Goal: Task Accomplishment & Management: Manage account settings

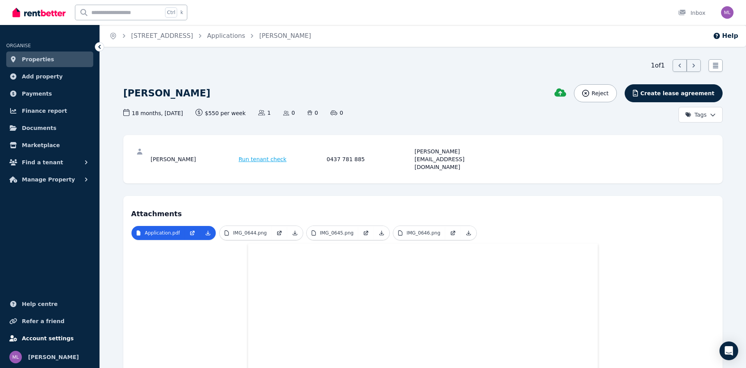
click at [60, 341] on span "Account settings" at bounding box center [48, 338] width 52 height 9
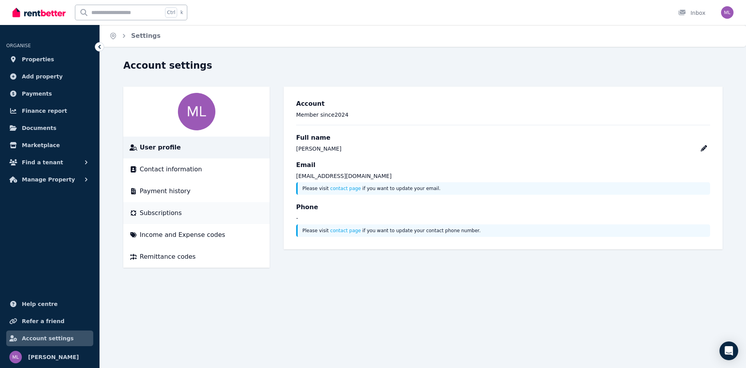
click at [176, 214] on span "Subscriptions" at bounding box center [161, 212] width 42 height 9
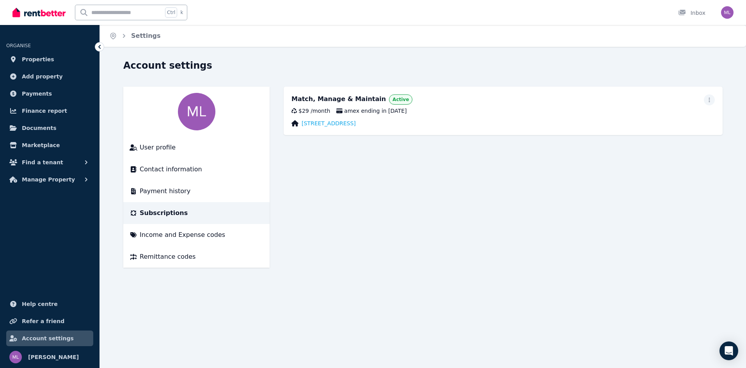
click at [710, 94] on div "Match, Manage & Maintain Active $29 / month amex ending in [DATE][STREET_ADDRES…" at bounding box center [503, 111] width 439 height 48
click at [708, 102] on icon "button" at bounding box center [709, 99] width 6 height 5
click at [646, 141] on span "Cancel plan" at bounding box center [674, 145] width 69 height 9
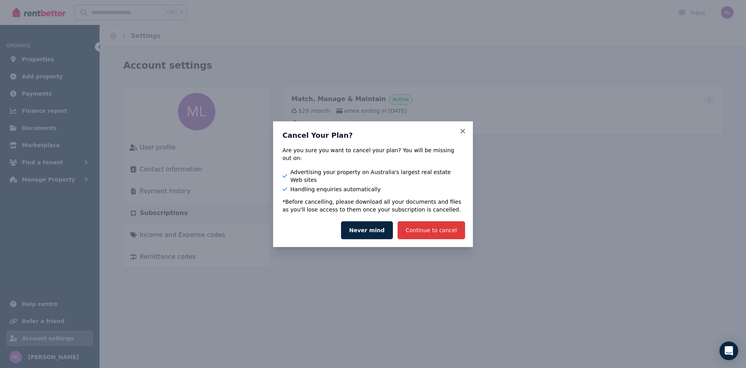
click at [428, 226] on button "Continue to cancel" at bounding box center [432, 230] width 68 height 18
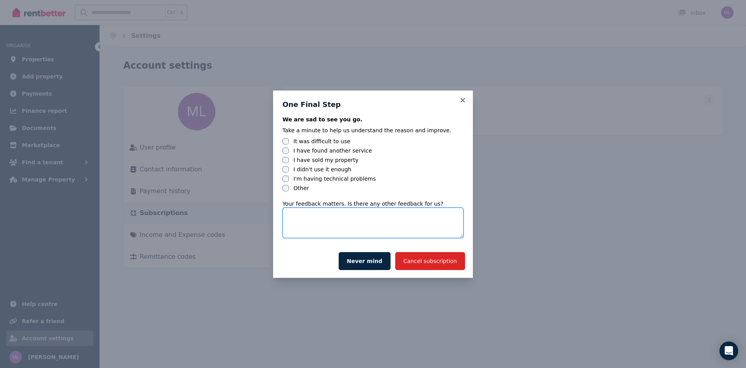
click at [306, 214] on textarea at bounding box center [373, 223] width 181 height 30
click at [304, 227] on textarea at bounding box center [373, 223] width 181 height 30
type textarea "*"
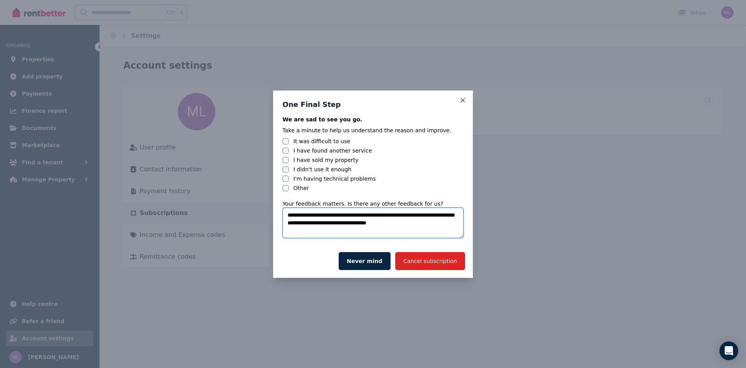
click at [425, 224] on textarea "**********" at bounding box center [373, 223] width 181 height 30
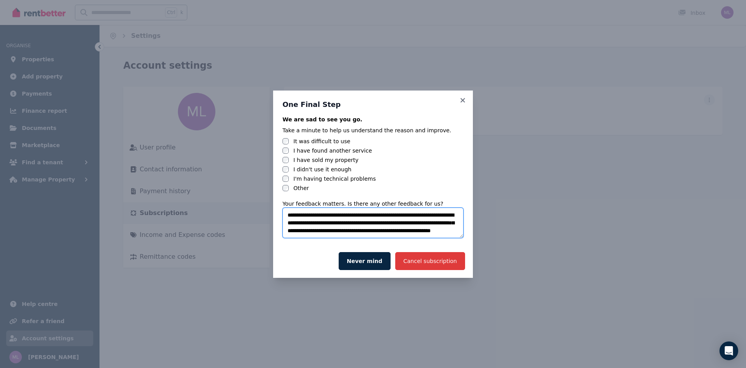
type textarea "**********"
click at [433, 259] on button "Cancel subscription" at bounding box center [430, 261] width 70 height 18
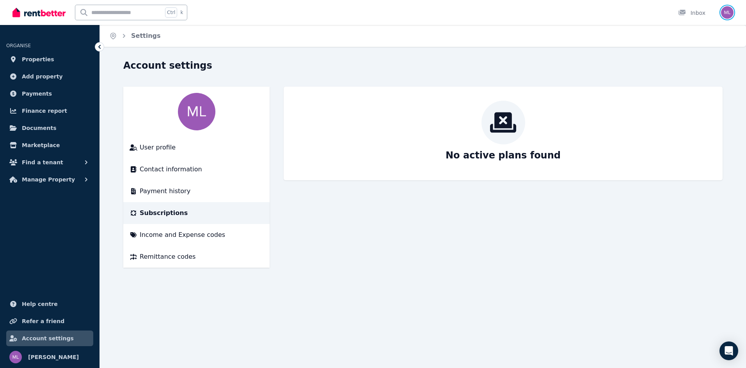
click at [729, 11] on img "button" at bounding box center [727, 12] width 12 height 12
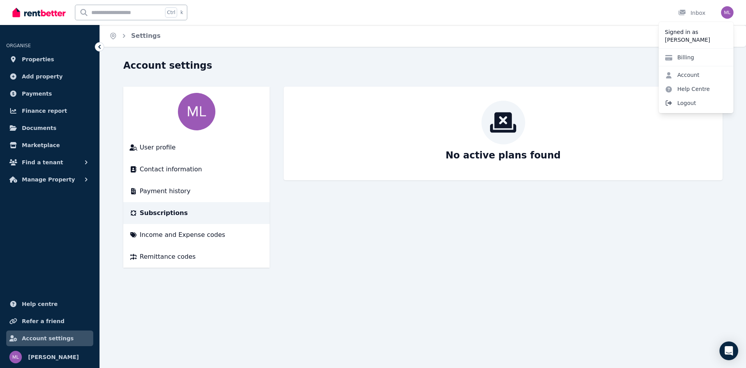
click at [690, 102] on span "Logout" at bounding box center [696, 103] width 75 height 14
